Goal: Task Accomplishment & Management: Manage account settings

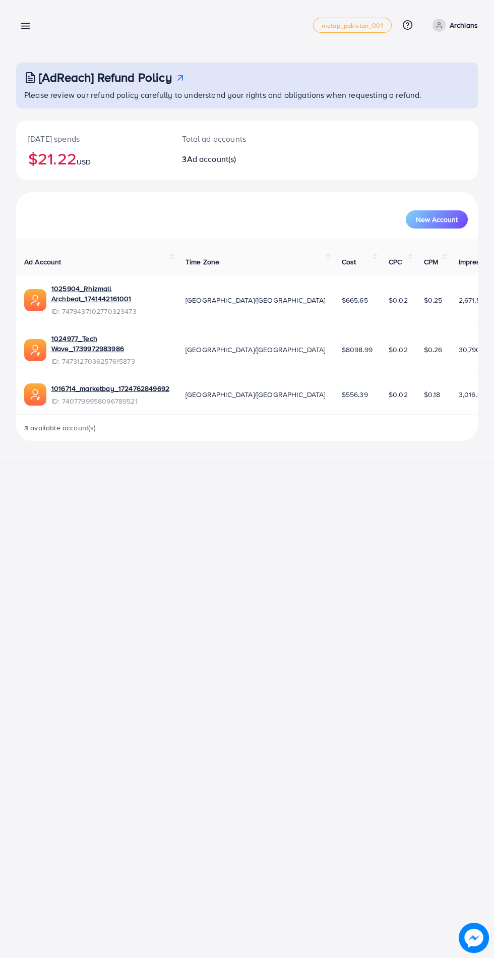
click at [25, 29] on line at bounding box center [26, 29] width 8 height 0
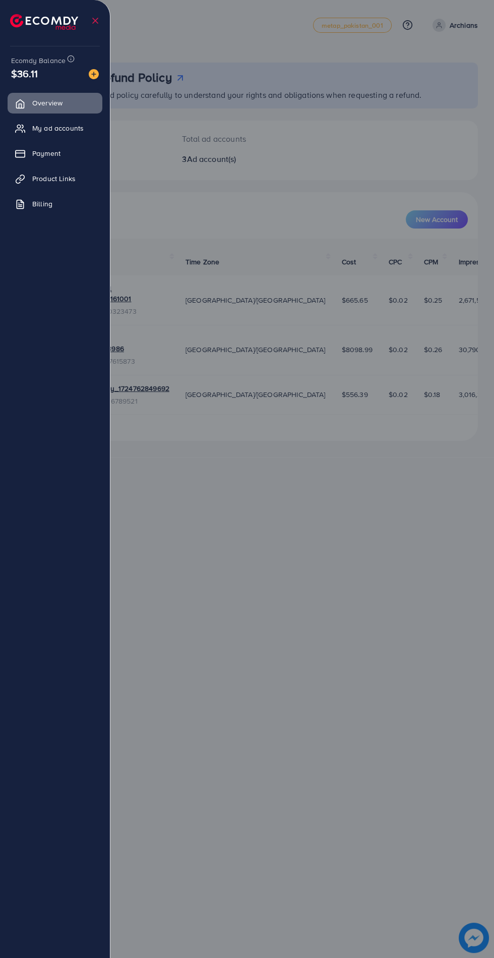
click at [30, 123] on link "My ad accounts" at bounding box center [55, 128] width 95 height 20
click at [63, 128] on span "My ad accounts" at bounding box center [57, 128] width 51 height 10
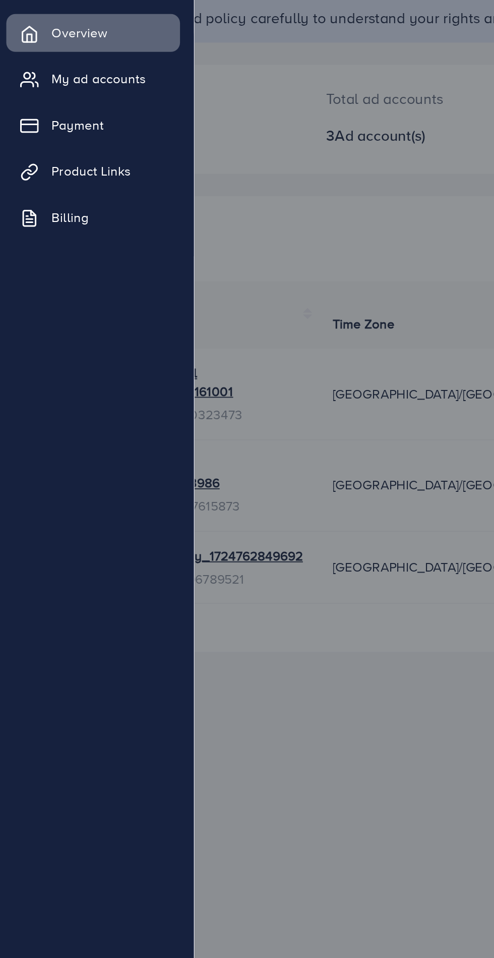
click at [68, 128] on span "My ad accounts" at bounding box center [57, 128] width 51 height 10
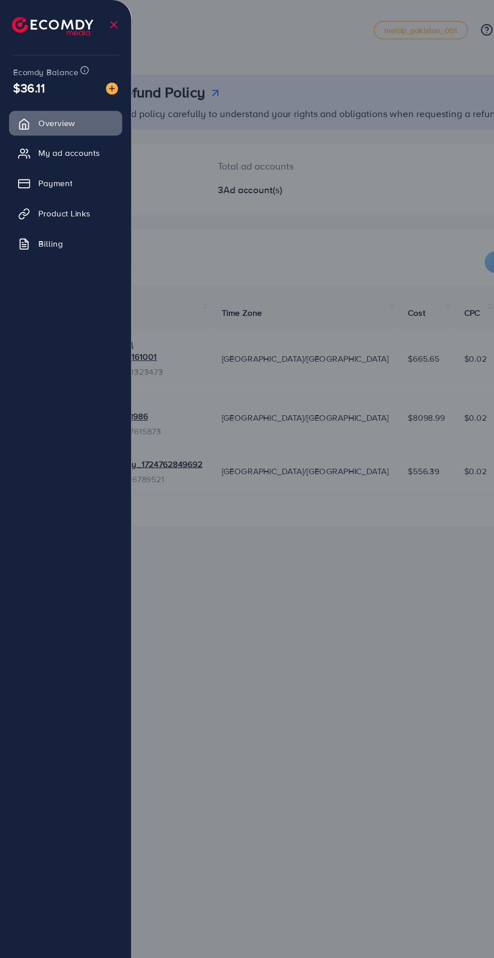
click at [35, 128] on span "My ad accounts" at bounding box center [57, 128] width 51 height 10
click at [60, 128] on span "My ad accounts" at bounding box center [57, 128] width 51 height 10
click at [64, 124] on span "My ad accounts" at bounding box center [57, 128] width 51 height 10
